Goal: Submit feedback/report problem

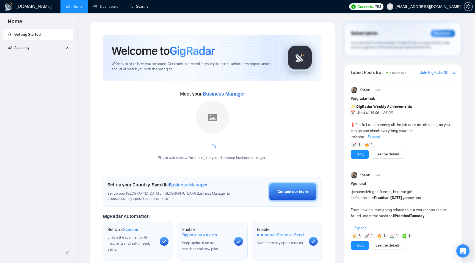
click at [137, 5] on link "Scanner" at bounding box center [139, 6] width 20 height 5
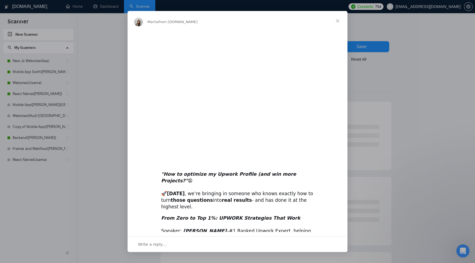
click at [122, 78] on div "Intercom messenger" at bounding box center [237, 131] width 475 height 263
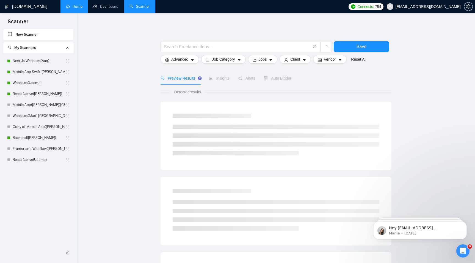
click at [76, 5] on link "Home" at bounding box center [74, 6] width 16 height 5
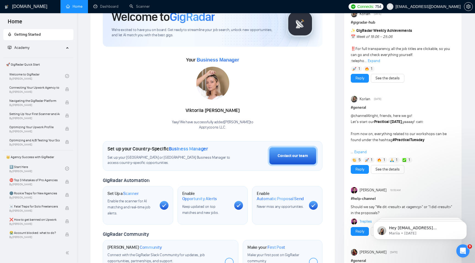
scroll to position [14, 0]
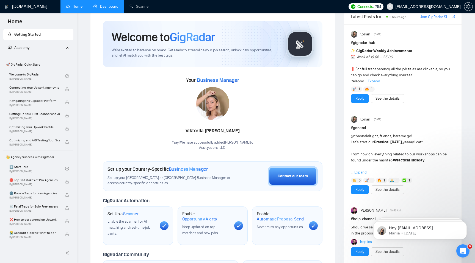
click at [102, 9] on link "Dashboard" at bounding box center [105, 6] width 25 height 5
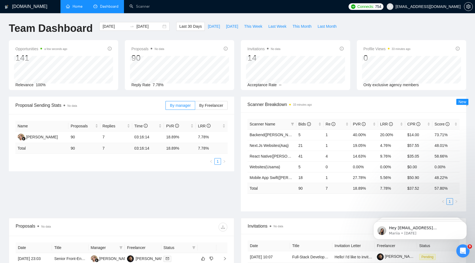
click at [136, 14] on div "GigRadar.io Home Dashboard Scanner Connects: 754 muhammadaaqib925@gmail.com Tea…" at bounding box center [237, 218] width 475 height 436
click at [139, 28] on input "[DATE]" at bounding box center [148, 26] width 25 height 6
click at [165, 19] on div "GigRadar.io Home Dashboard Scanner Connects: 754 muhammadaaqib925@gmail.com Tea…" at bounding box center [237, 218] width 475 height 436
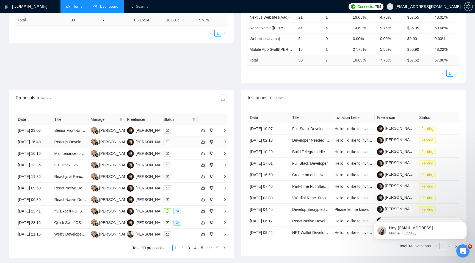
scroll to position [123, 0]
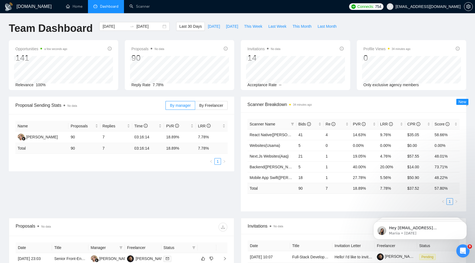
click at [139, 16] on div "[DOMAIN_NAME] Home Dashboard Scanner Connects: 754 [EMAIL_ADDRESS][DOMAIN_NAME]…" at bounding box center [237, 218] width 475 height 436
click at [139, 9] on link "Scanner" at bounding box center [139, 6] width 20 height 5
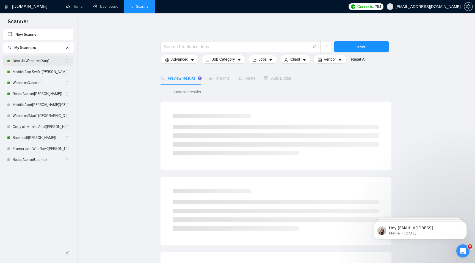
click at [38, 63] on link "Next.Js Websites(Aaq)" at bounding box center [39, 61] width 53 height 11
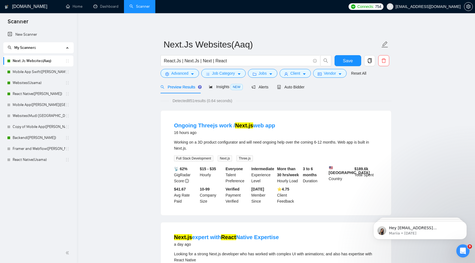
click at [466, 250] on icon "Open Intercom Messenger" at bounding box center [463, 251] width 9 height 9
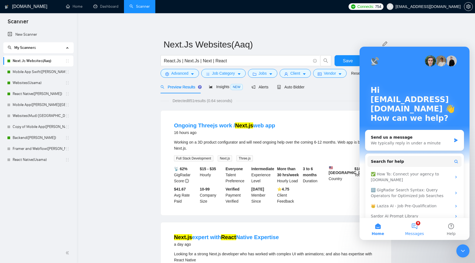
click at [420, 232] on span "Messages" at bounding box center [414, 234] width 19 height 4
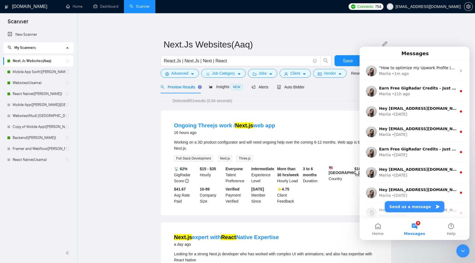
click at [407, 207] on button "Send us a message" at bounding box center [414, 206] width 59 height 11
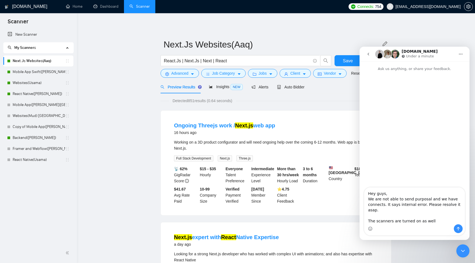
type textarea "Hey guys, We are not able to send purposal and we have connects. It says intern…"
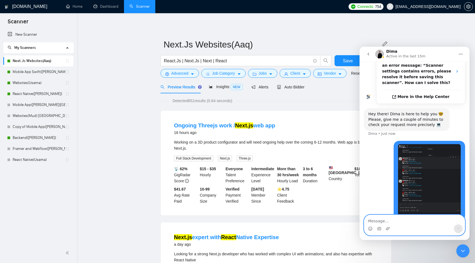
scroll to position [166, 0]
click at [406, 220] on textarea "Message…" at bounding box center [414, 219] width 101 height 9
type textarea "all are failing due to it."
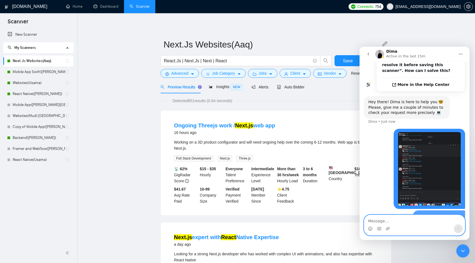
scroll to position [179, 0]
